Goal: Transaction & Acquisition: Download file/media

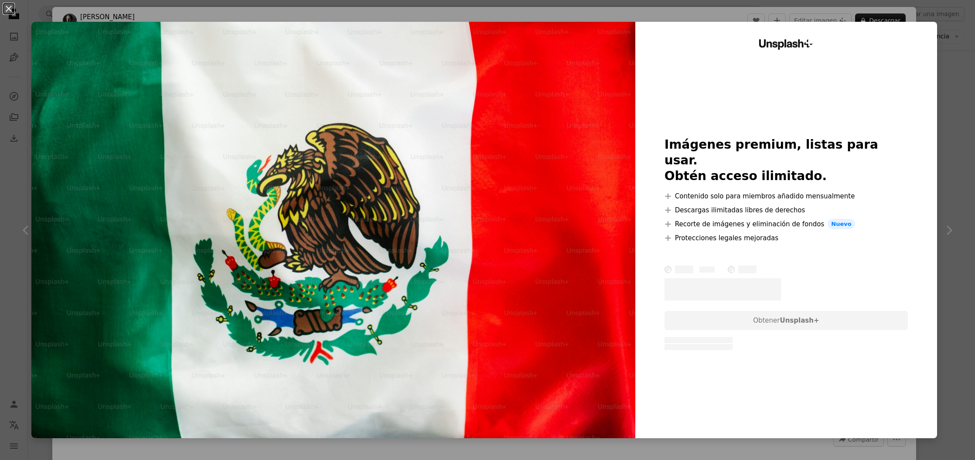
scroll to position [1, 0]
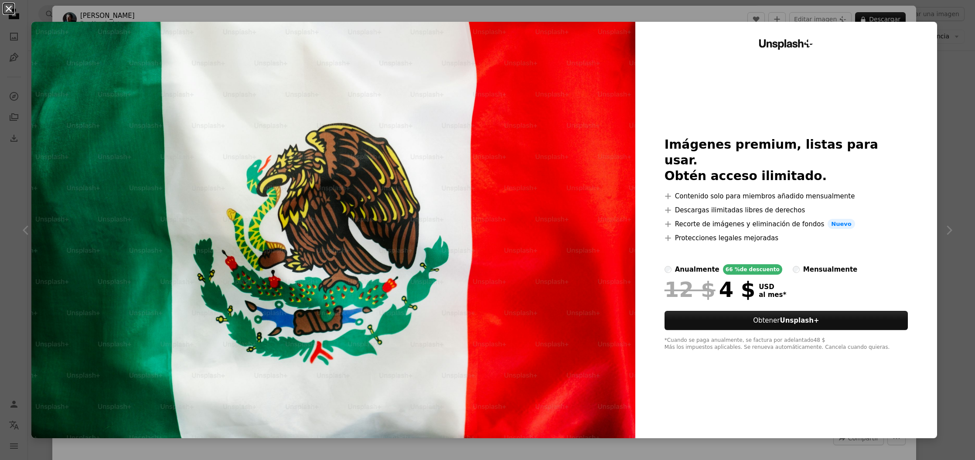
click at [4, 7] on button "An X shape" at bounding box center [8, 8] width 10 height 10
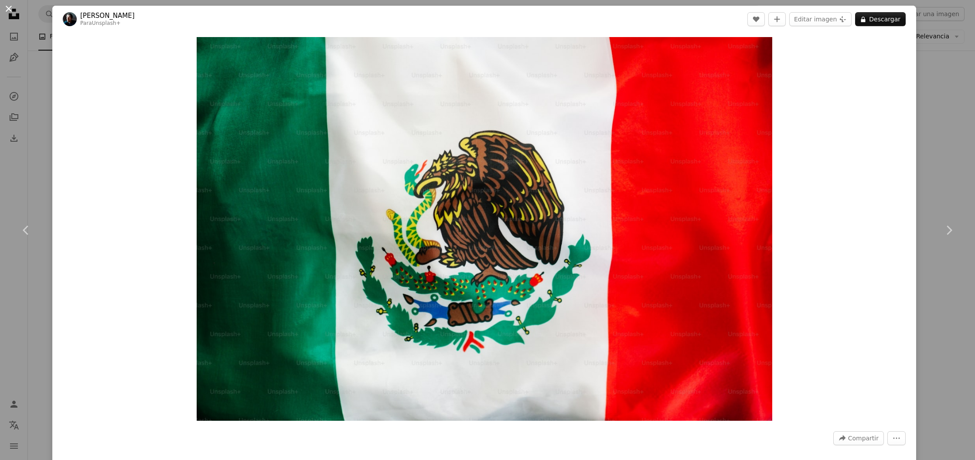
click at [8, 7] on button "An X shape" at bounding box center [8, 8] width 10 height 10
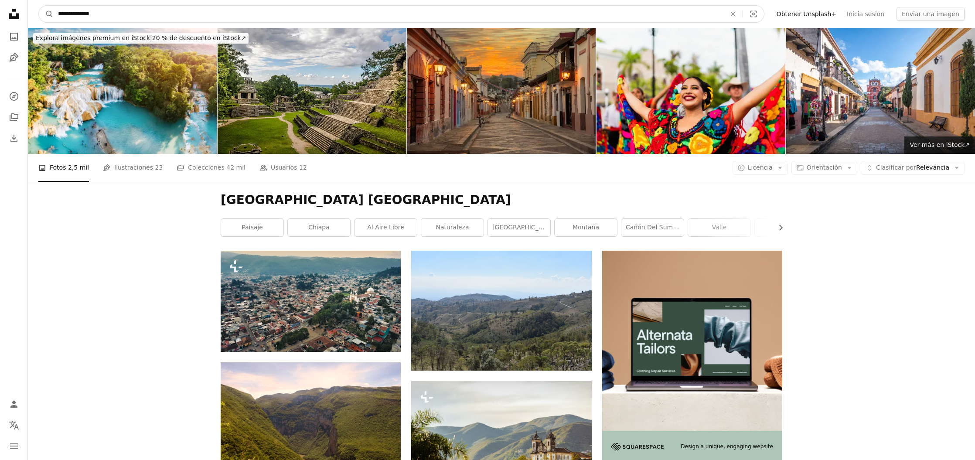
click at [251, 21] on input "**********" at bounding box center [389, 14] width 670 height 17
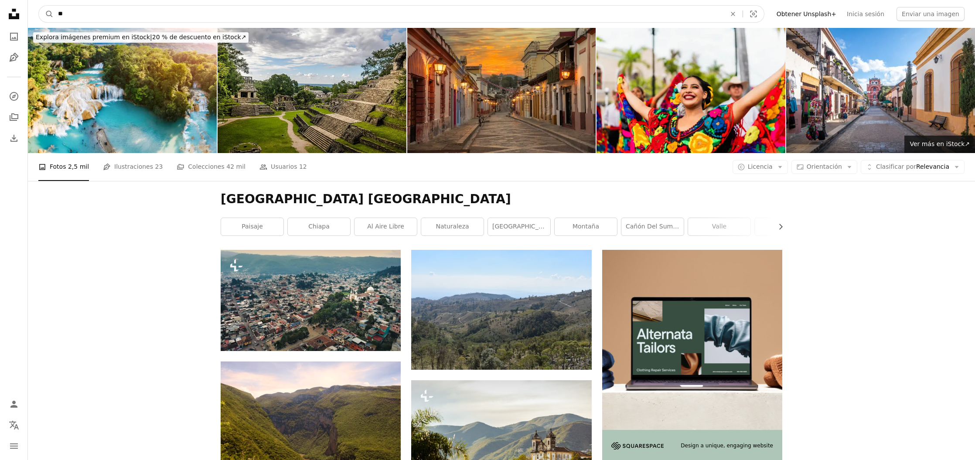
type input "*"
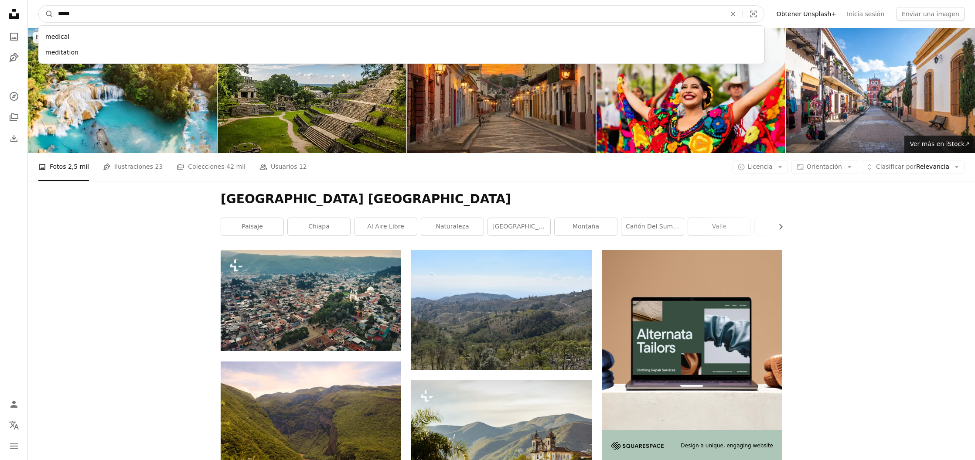
type input "******"
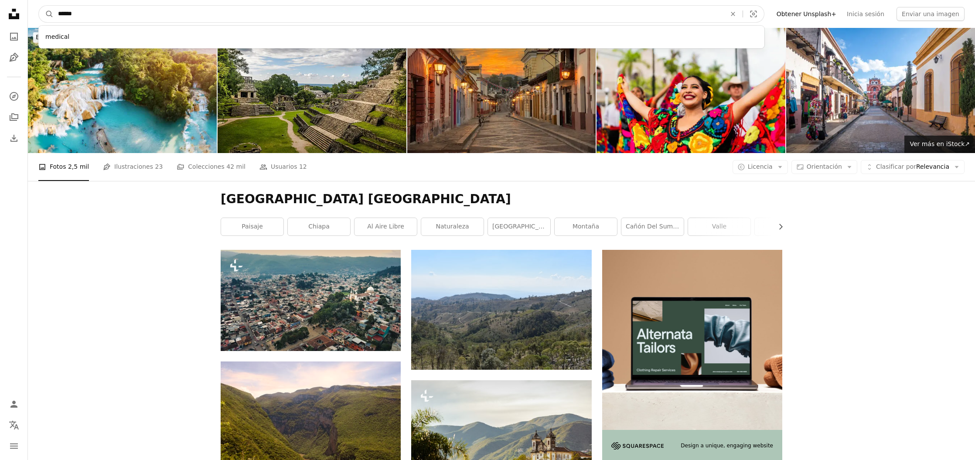
click button "A magnifying glass" at bounding box center [46, 14] width 15 height 17
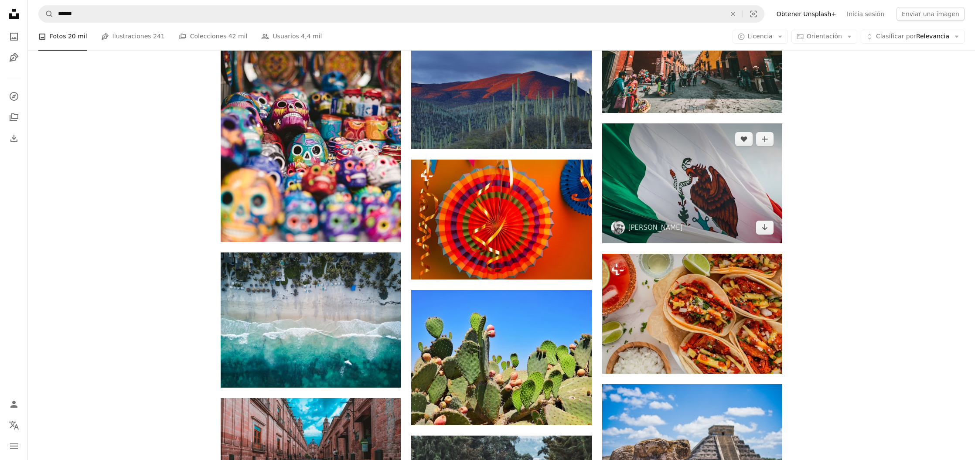
scroll to position [503, 0]
click at [671, 181] on img at bounding box center [692, 183] width 180 height 120
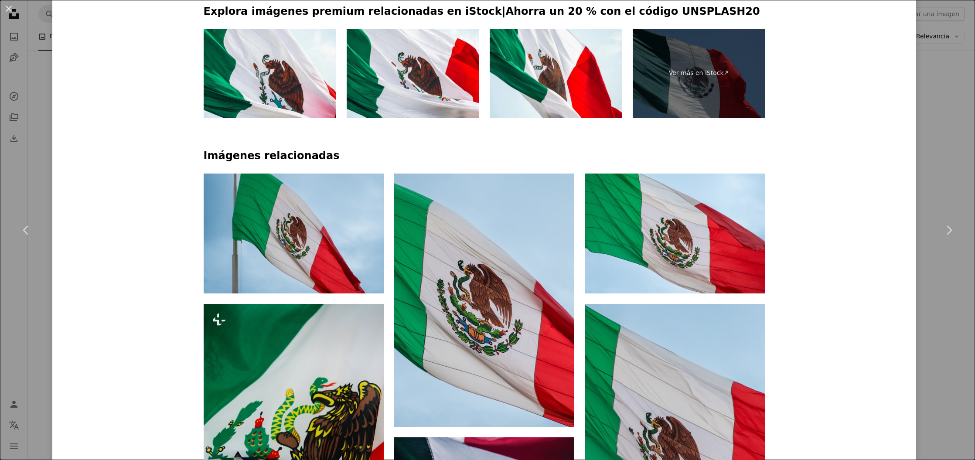
scroll to position [575, 0]
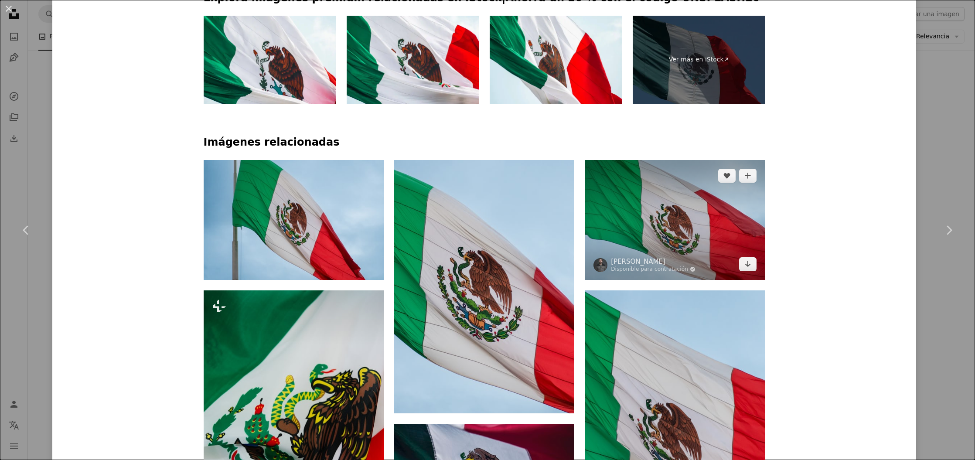
click at [620, 218] on img at bounding box center [675, 220] width 180 height 120
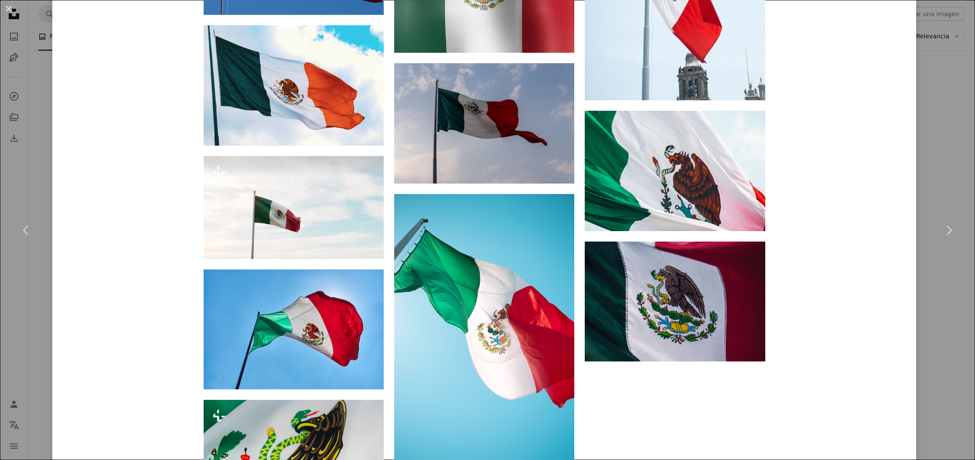
scroll to position [1516, 0]
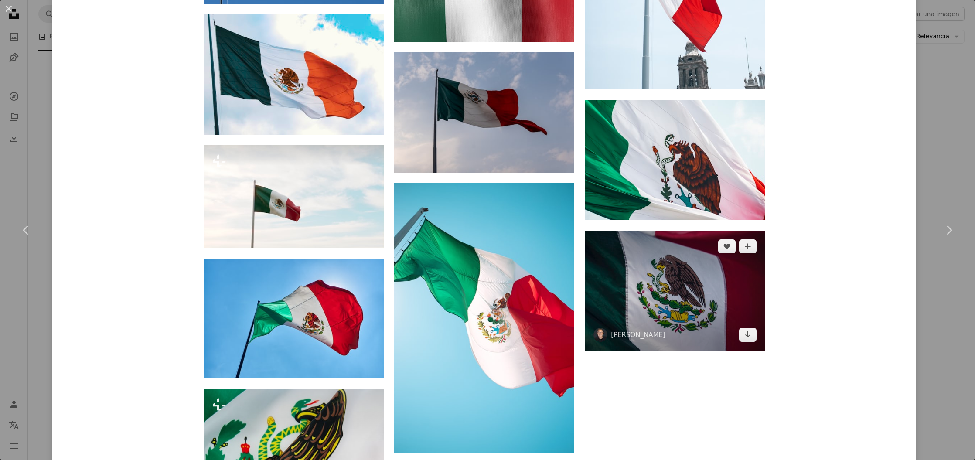
click at [704, 308] on img at bounding box center [675, 291] width 180 height 120
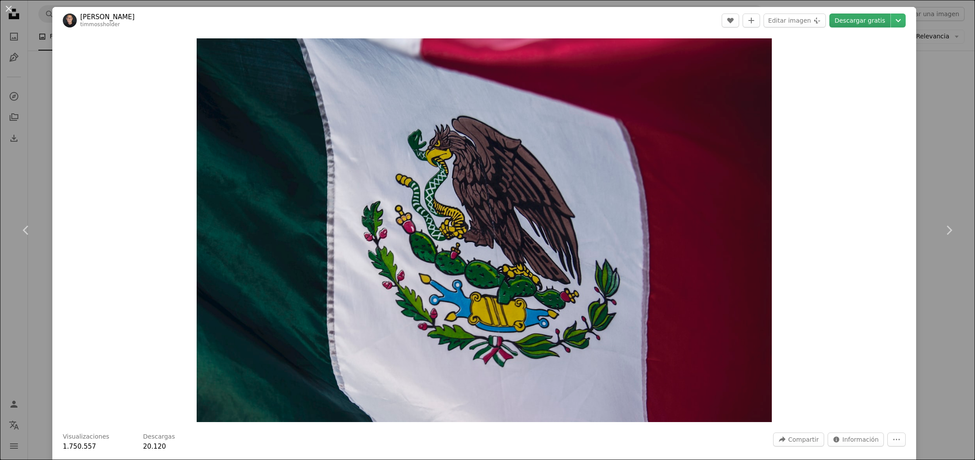
click at [847, 21] on link "Descargar gratis" at bounding box center [860, 21] width 61 height 14
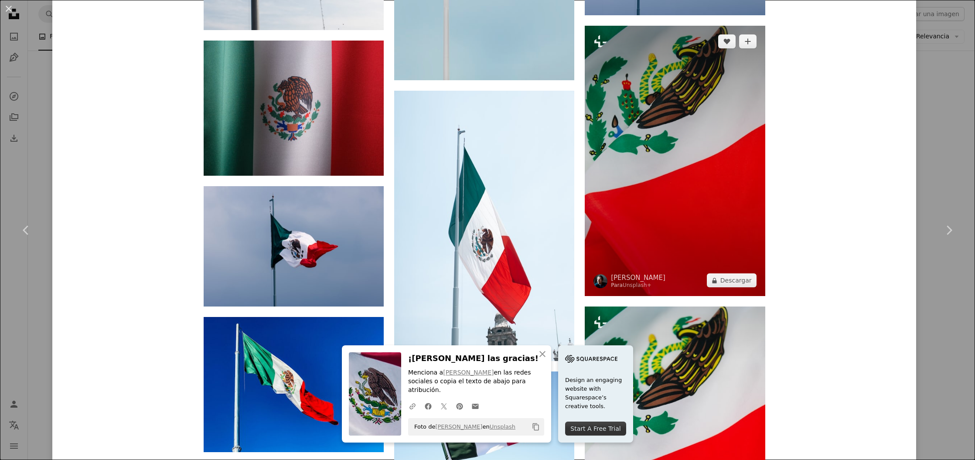
scroll to position [1903, 0]
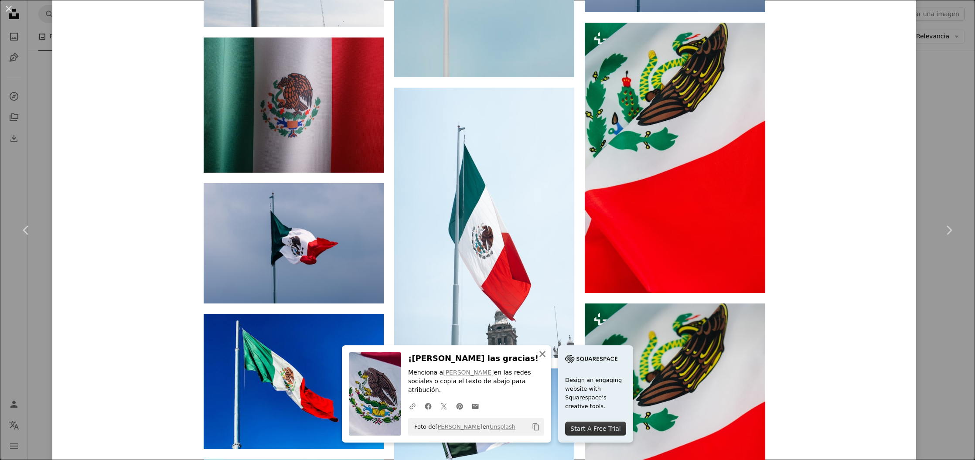
click at [542, 348] on button "An X shape Cerrar" at bounding box center [542, 353] width 17 height 17
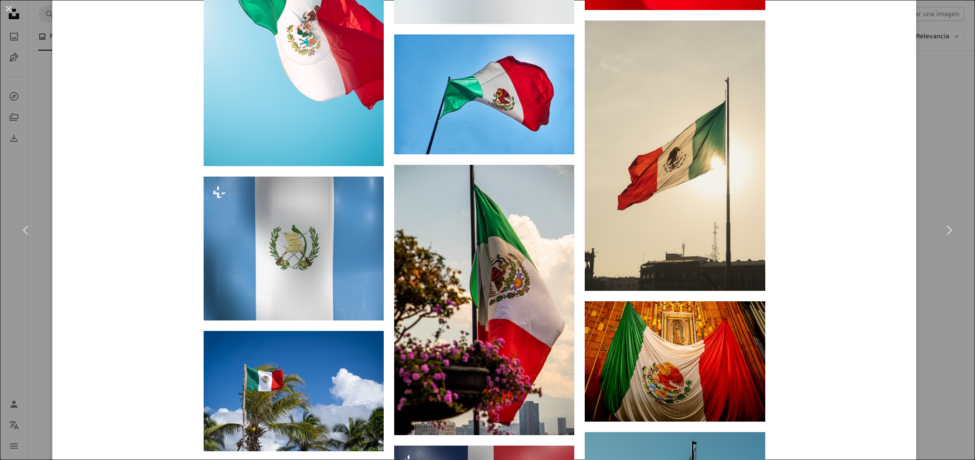
scroll to position [2472, 0]
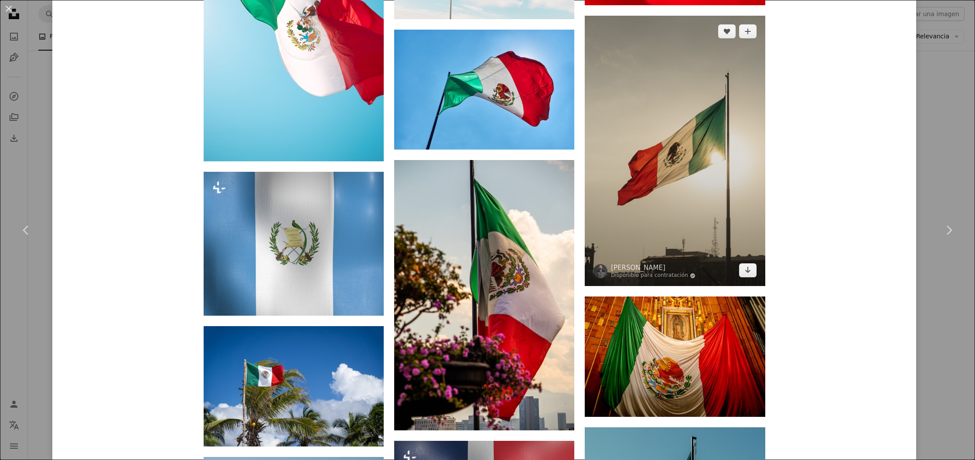
click at [672, 226] on img at bounding box center [675, 151] width 180 height 270
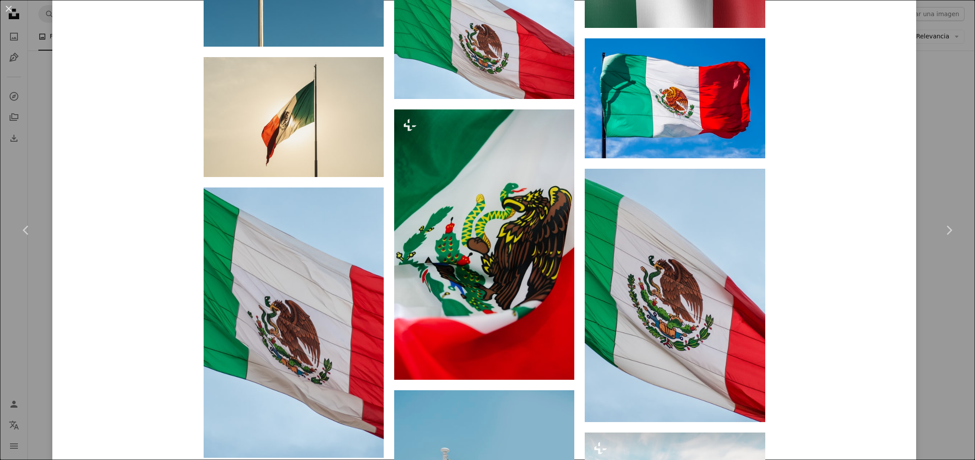
scroll to position [1434, 0]
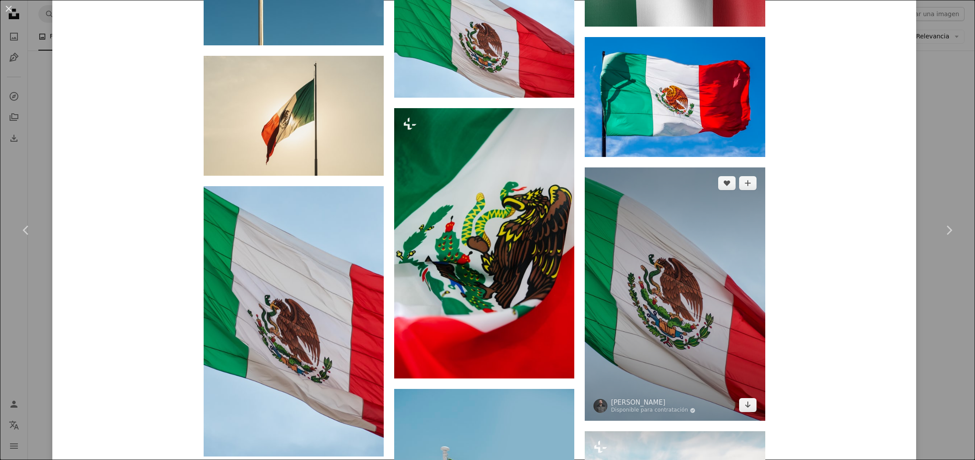
click at [624, 216] on img at bounding box center [675, 294] width 180 height 253
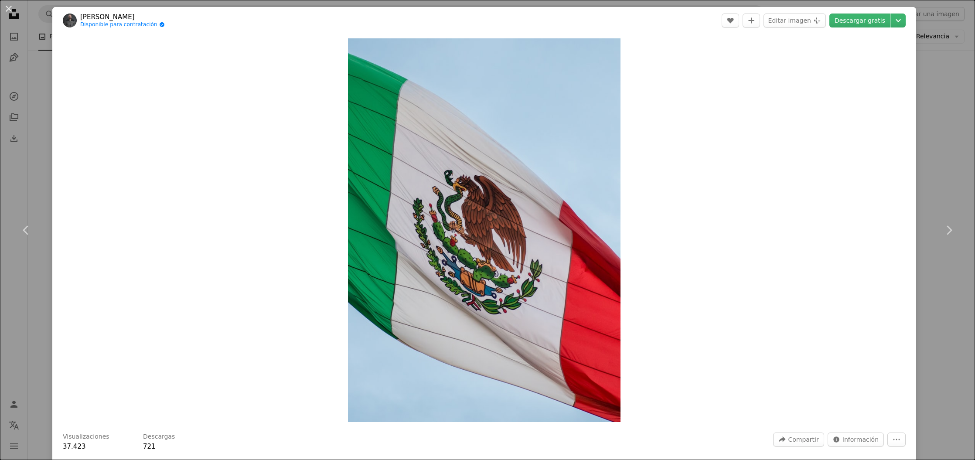
click at [860, 27] on header "[PERSON_NAME] Disponible para contratación A checkmark inside of a circle A hea…" at bounding box center [484, 20] width 864 height 27
click at [859, 23] on link "Descargar gratis" at bounding box center [860, 21] width 61 height 14
